Goal: Information Seeking & Learning: Learn about a topic

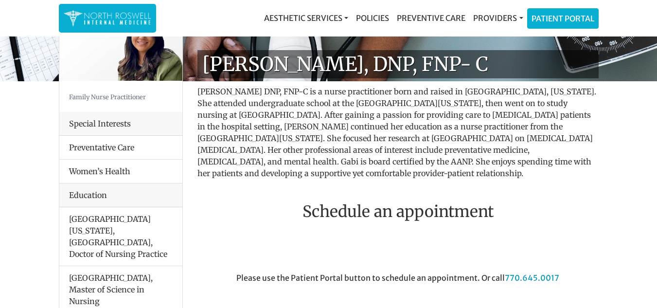
scroll to position [50, 0]
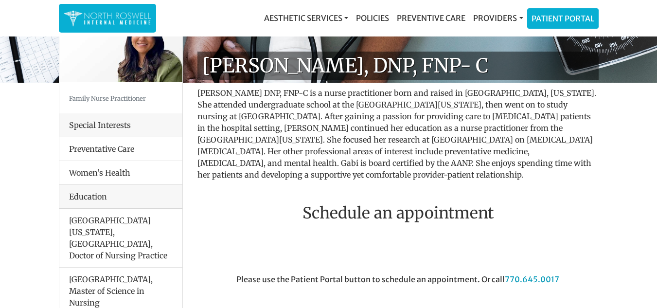
click at [127, 167] on li "Women’s Health" at bounding box center [120, 172] width 123 height 24
click at [95, 170] on li "Women’s Health" at bounding box center [120, 172] width 123 height 24
click at [105, 170] on li "Women’s Health" at bounding box center [120, 172] width 123 height 24
click at [107, 179] on li "Women’s Health" at bounding box center [120, 172] width 123 height 24
click at [115, 147] on li "Preventative Care" at bounding box center [120, 149] width 123 height 24
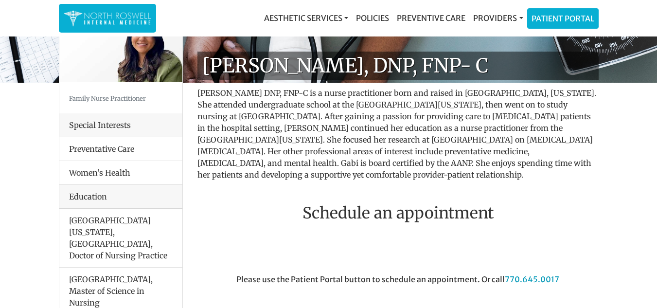
click at [123, 125] on div "Special Interests" at bounding box center [120, 125] width 123 height 24
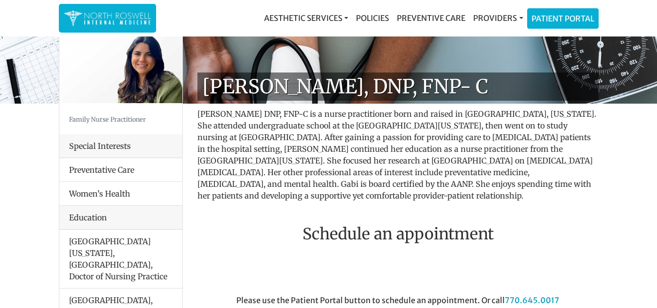
scroll to position [0, 0]
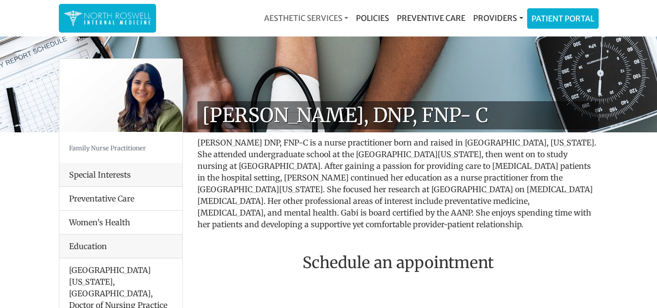
click at [297, 16] on link "Aesthetic Services" at bounding box center [306, 17] width 92 height 19
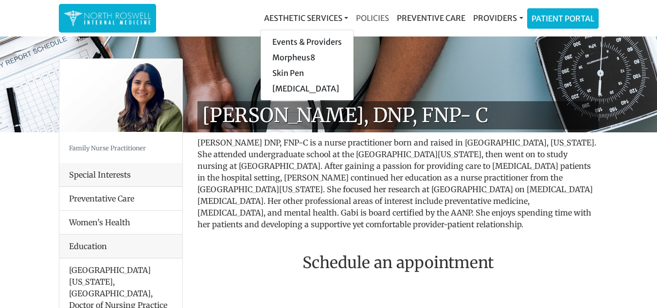
click at [377, 21] on link "Policies" at bounding box center [372, 17] width 41 height 19
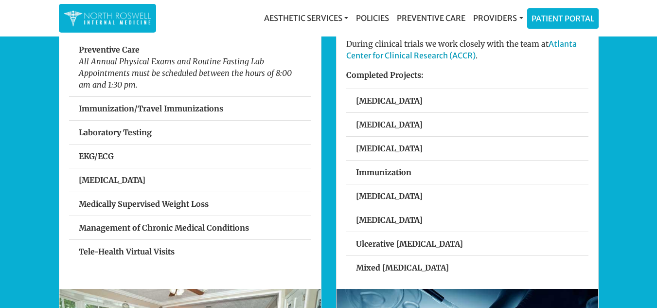
scroll to position [368, 0]
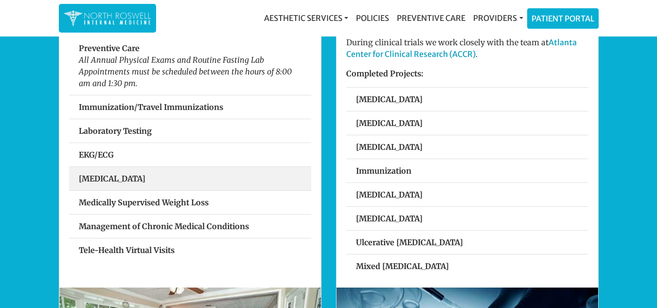
click at [109, 174] on strong "Spirometry" at bounding box center [112, 179] width 67 height 10
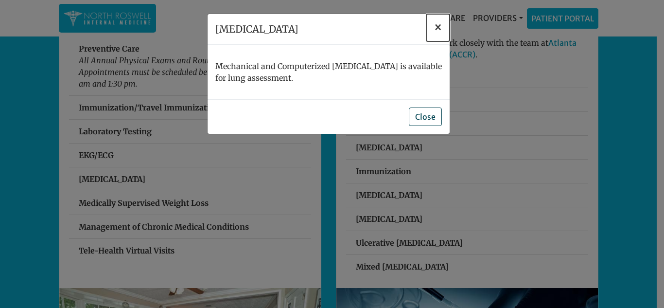
click at [427, 32] on button "×" at bounding box center [437, 27] width 23 height 27
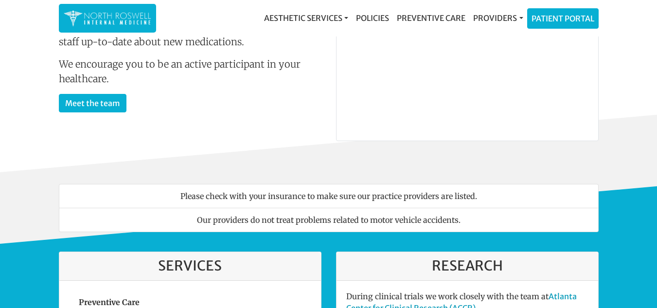
scroll to position [110, 0]
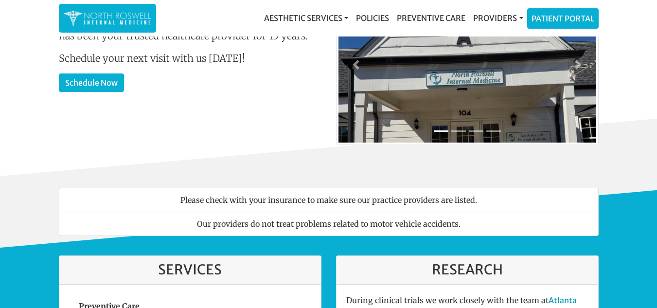
click at [321, 200] on li "Please check with your insurance to make sure our practice providers are listed." at bounding box center [329, 200] width 540 height 24
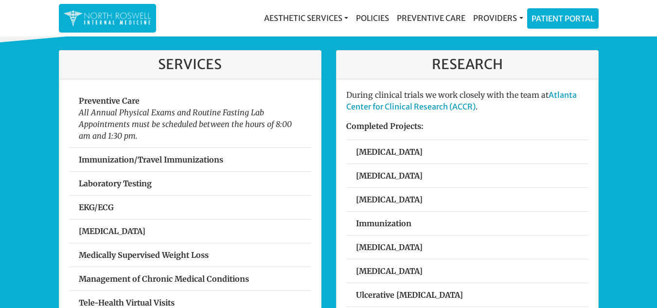
scroll to position [316, 0]
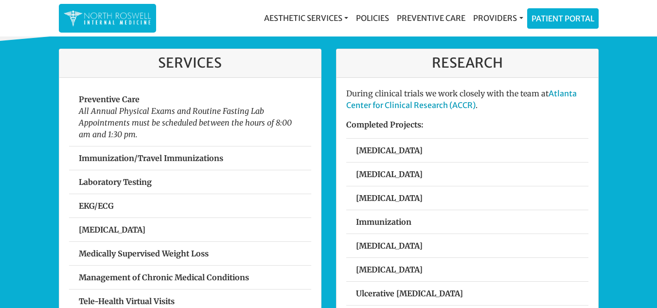
click at [435, 10] on link "Preventive Care" at bounding box center [431, 17] width 76 height 19
click at [423, 19] on link "Preventive Care" at bounding box center [431, 17] width 76 height 19
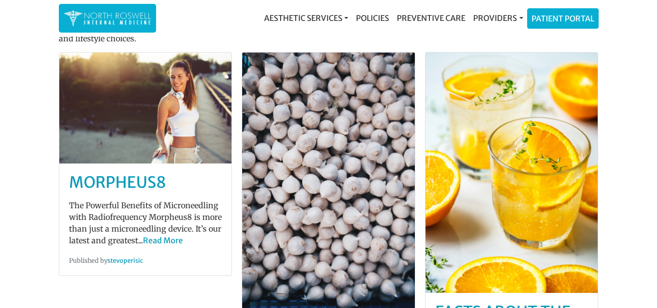
scroll to position [78, 0]
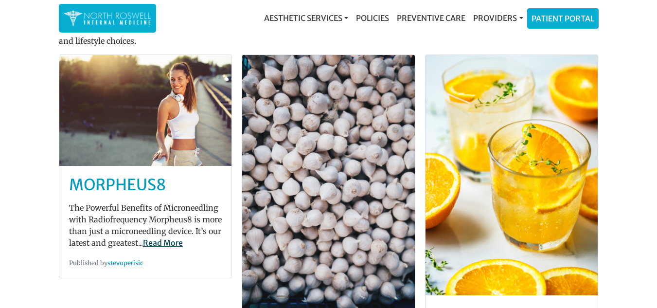
click at [169, 242] on link "Read More" at bounding box center [163, 243] width 40 height 10
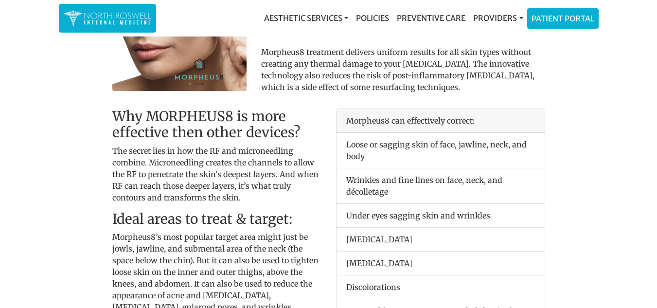
scroll to position [589, 0]
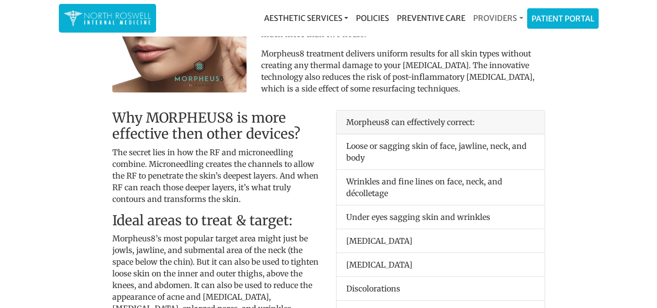
click at [497, 16] on link "Providers" at bounding box center [497, 17] width 57 height 19
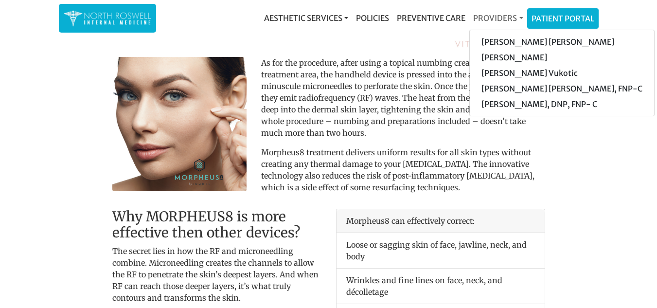
scroll to position [490, 0]
click at [527, 95] on link "[PERSON_NAME] [PERSON_NAME], FNP-C" at bounding box center [562, 89] width 184 height 16
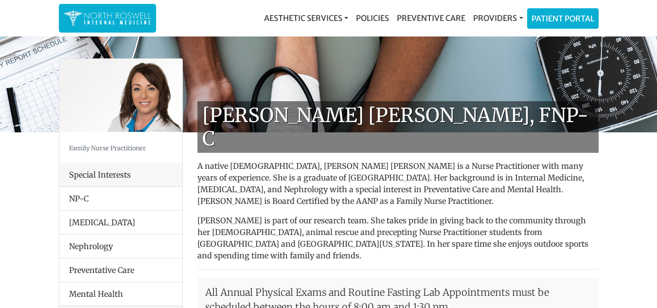
click at [108, 200] on li "NP-C" at bounding box center [120, 199] width 123 height 24
click at [78, 199] on li "NP-C" at bounding box center [120, 199] width 123 height 24
click at [93, 226] on li "[MEDICAL_DATA]" at bounding box center [120, 222] width 123 height 24
click at [96, 252] on li "Nephrology" at bounding box center [120, 246] width 123 height 24
click at [109, 279] on li "Preventative Care" at bounding box center [120, 270] width 123 height 24
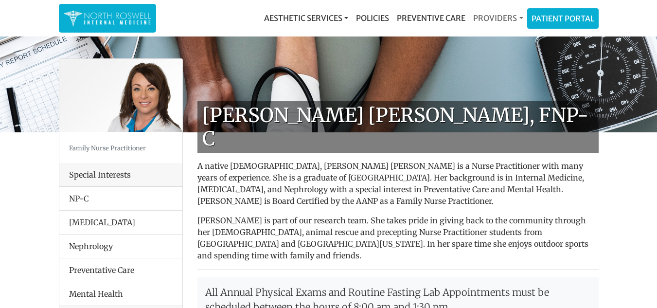
click at [499, 16] on link "Providers" at bounding box center [497, 17] width 57 height 19
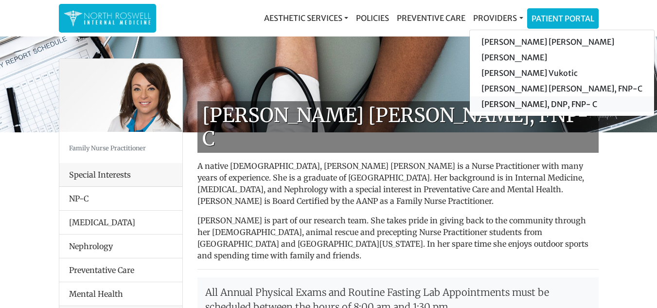
click at [504, 106] on link "[PERSON_NAME], DNP, FNP- C" at bounding box center [562, 104] width 184 height 16
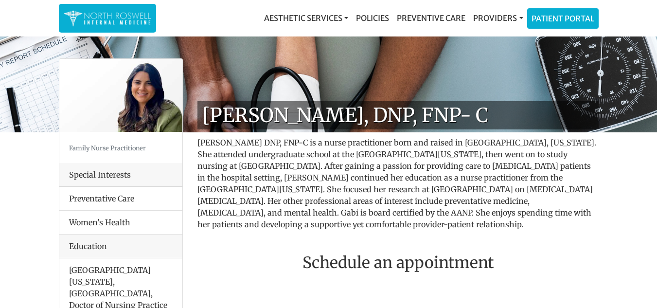
click at [495, 17] on link "Providers" at bounding box center [497, 17] width 57 height 19
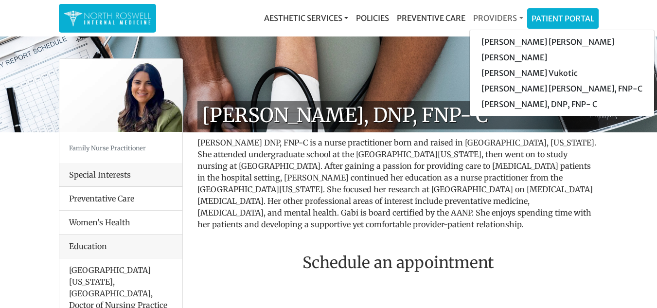
click at [513, 45] on link "[PERSON_NAME] [PERSON_NAME]" at bounding box center [562, 42] width 184 height 16
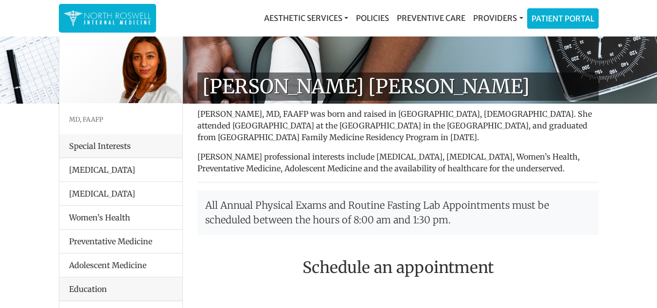
scroll to position [30, 0]
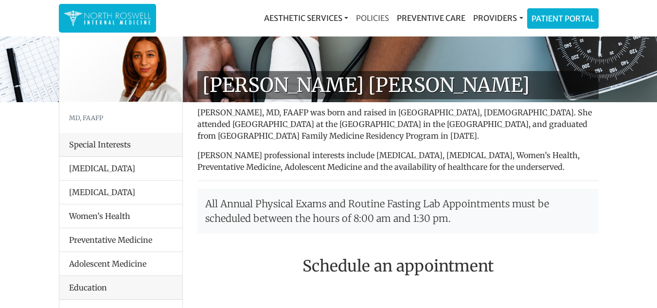
click at [374, 16] on link "Policies" at bounding box center [372, 17] width 41 height 19
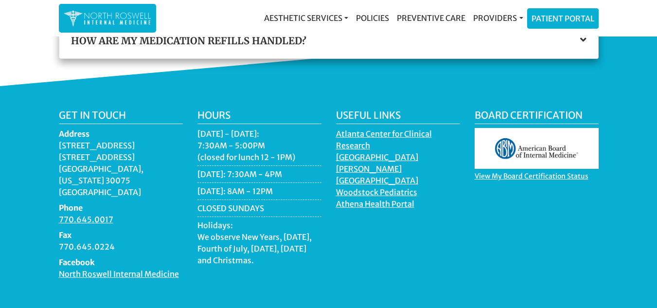
scroll to position [490, 0]
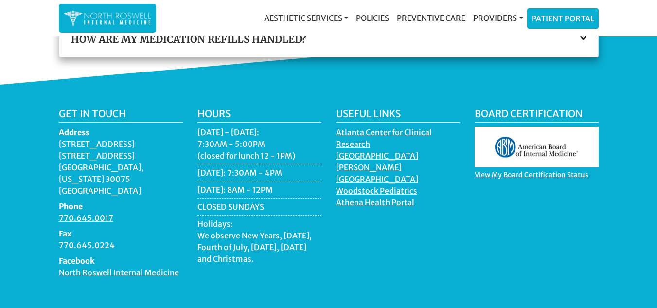
click at [112, 151] on dd "[STREET_ADDRESS][US_STATE]" at bounding box center [121, 167] width 124 height 58
click at [95, 152] on dd "[STREET_ADDRESS][US_STATE]" at bounding box center [121, 167] width 124 height 58
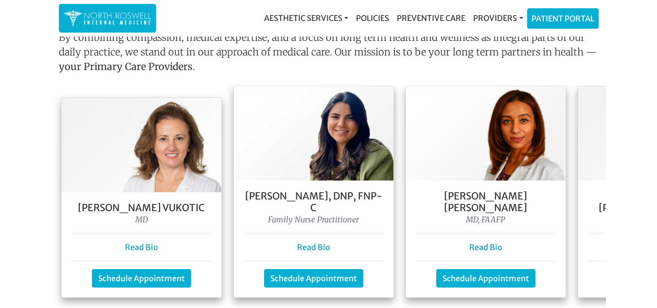
click at [150, 202] on h5 "[PERSON_NAME] Vukotic" at bounding box center [141, 208] width 140 height 12
click at [145, 242] on link "Read Bio" at bounding box center [141, 247] width 33 height 10
